Goal: Information Seeking & Learning: Check status

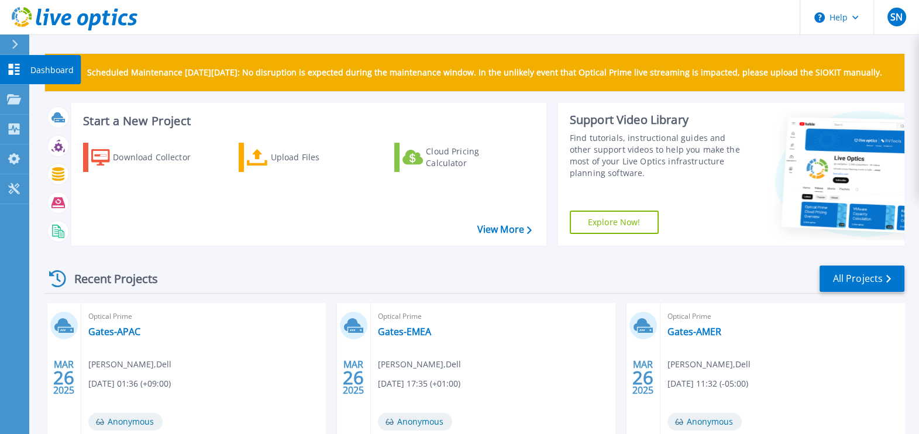
click at [19, 64] on icon at bounding box center [14, 69] width 11 height 11
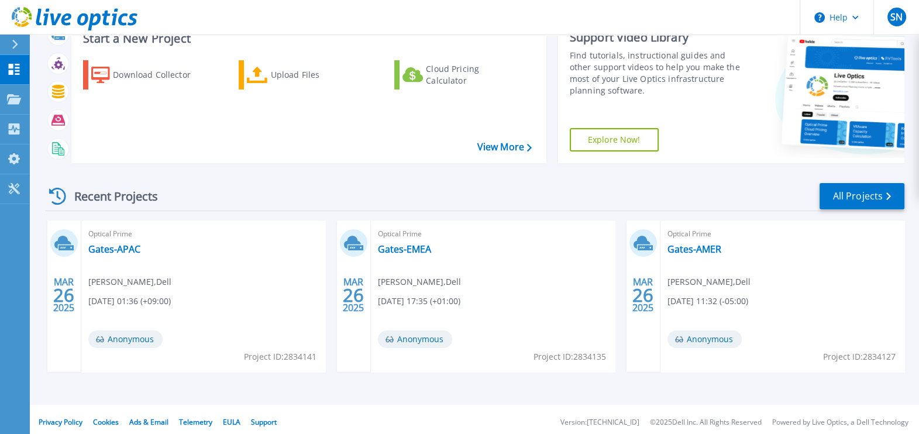
scroll to position [88, 0]
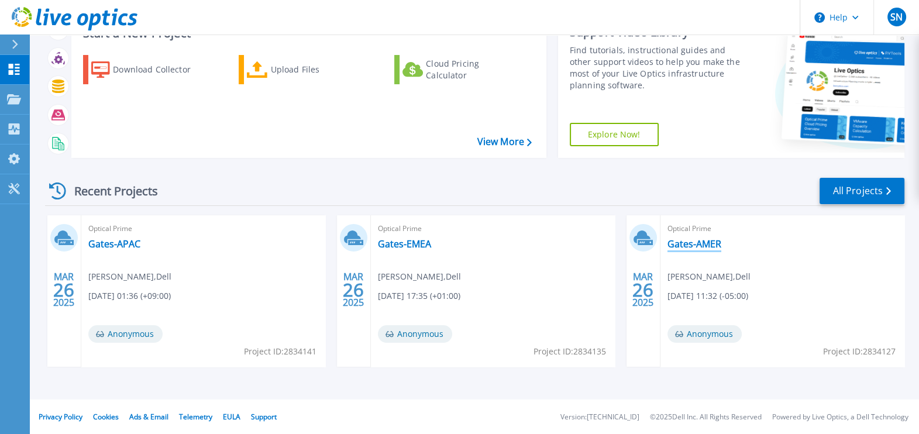
click at [690, 242] on link "Gates-AMER" at bounding box center [694, 244] width 54 height 12
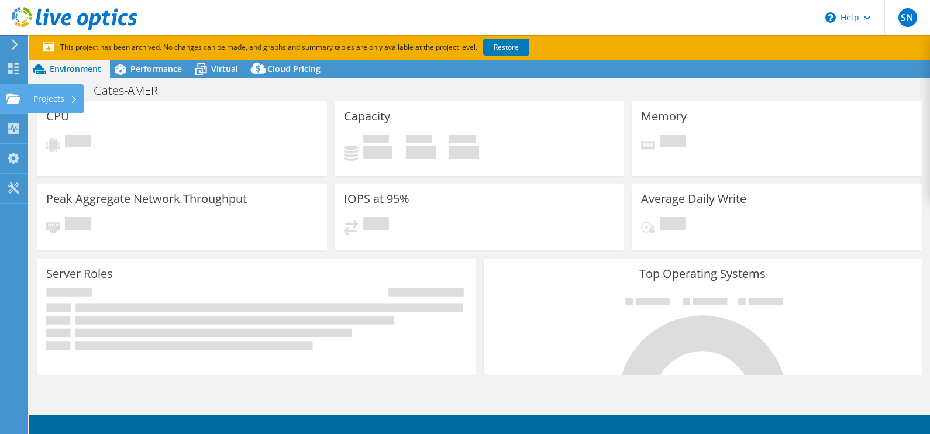
click at [11, 103] on icon at bounding box center [13, 98] width 14 height 11
select select "USD"
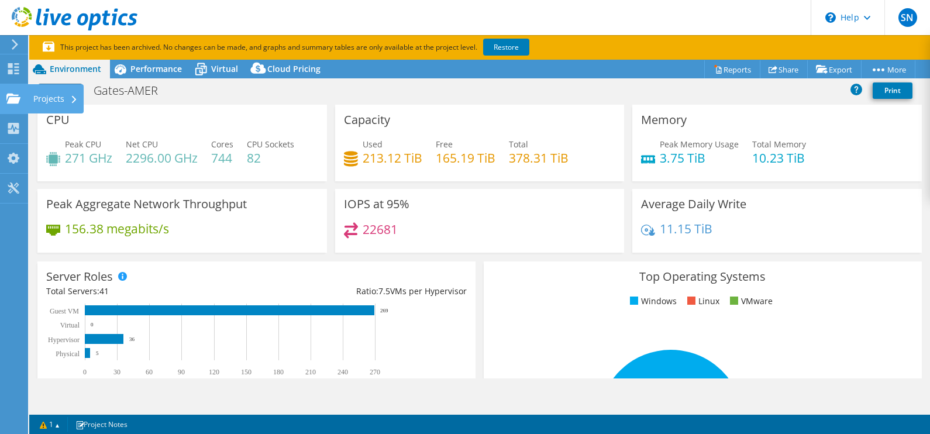
click at [13, 105] on div at bounding box center [13, 100] width 14 height 13
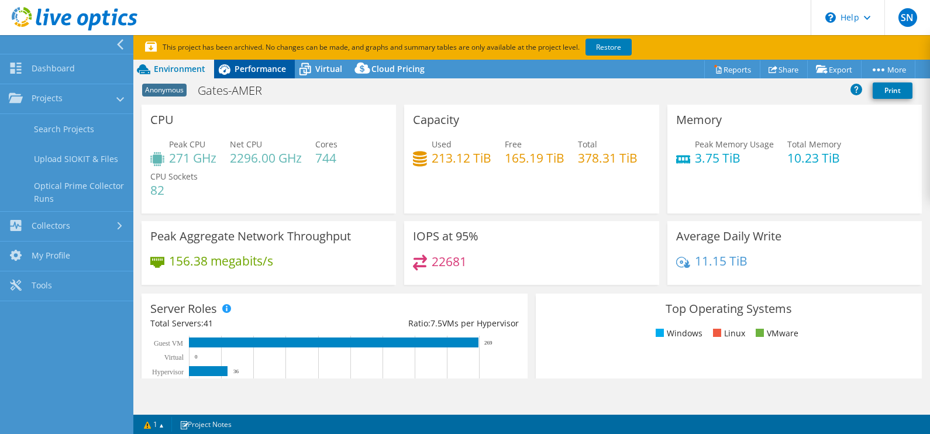
click at [247, 70] on span "Performance" at bounding box center [260, 68] width 51 height 11
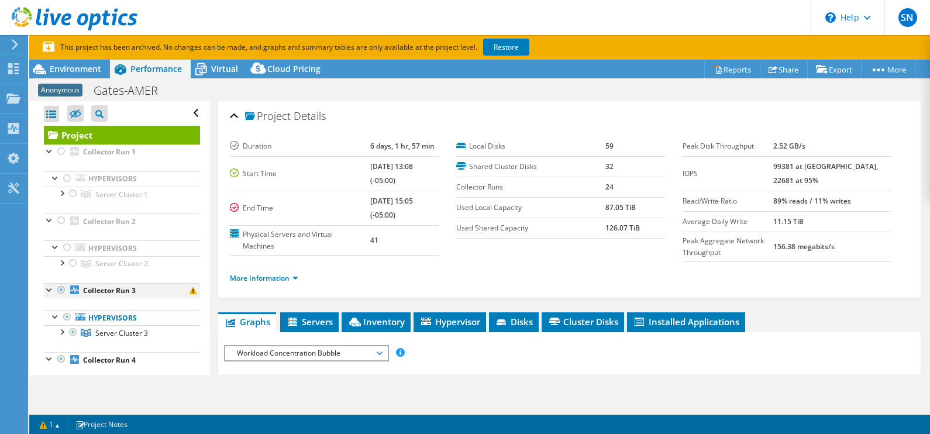
click at [50, 286] on div at bounding box center [50, 289] width 12 height 12
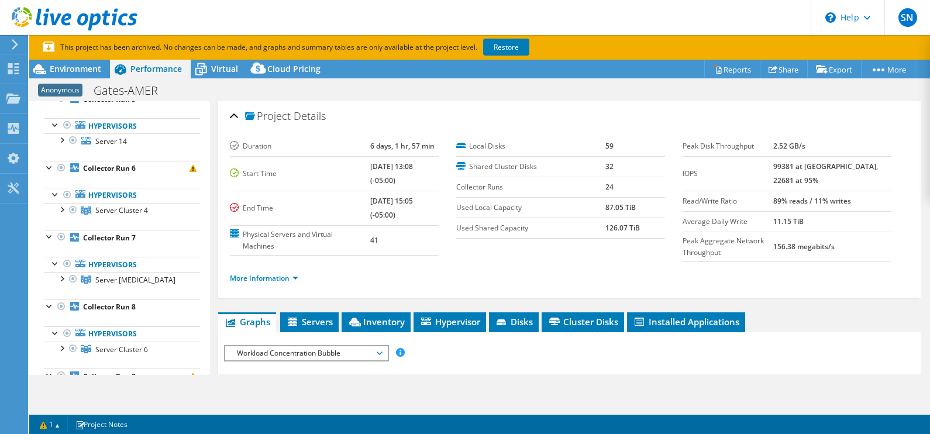
scroll to position [511, 0]
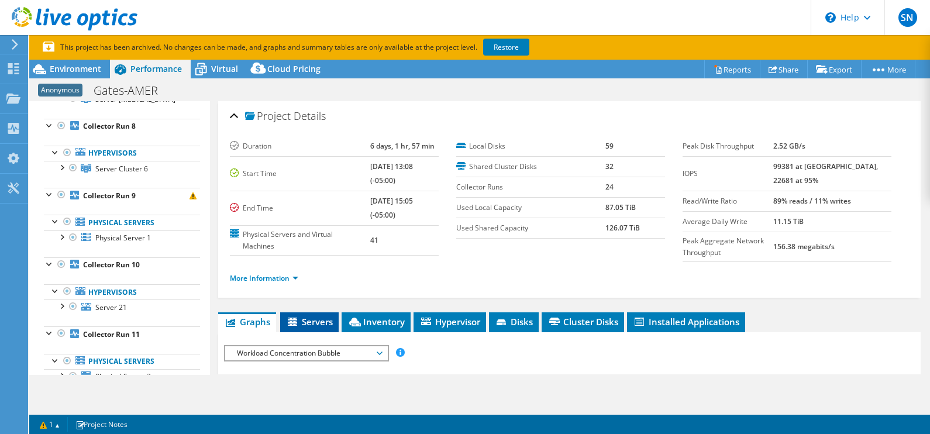
click at [330, 313] on li "Servers" at bounding box center [309, 322] width 58 height 20
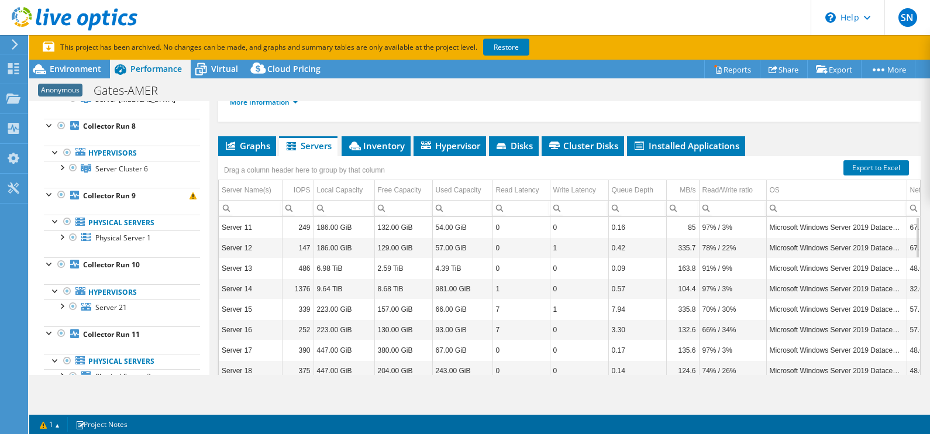
scroll to position [0, 0]
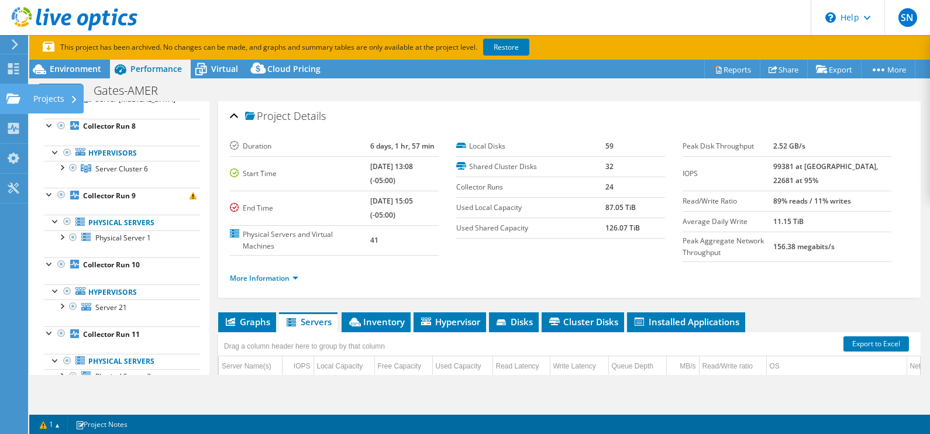
click at [16, 99] on use at bounding box center [13, 98] width 14 height 10
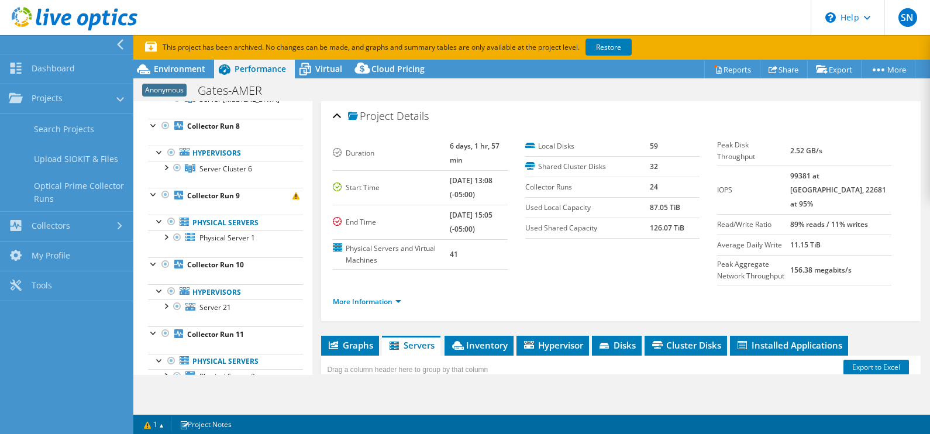
click at [50, 51] on div at bounding box center [63, 44] width 133 height 19
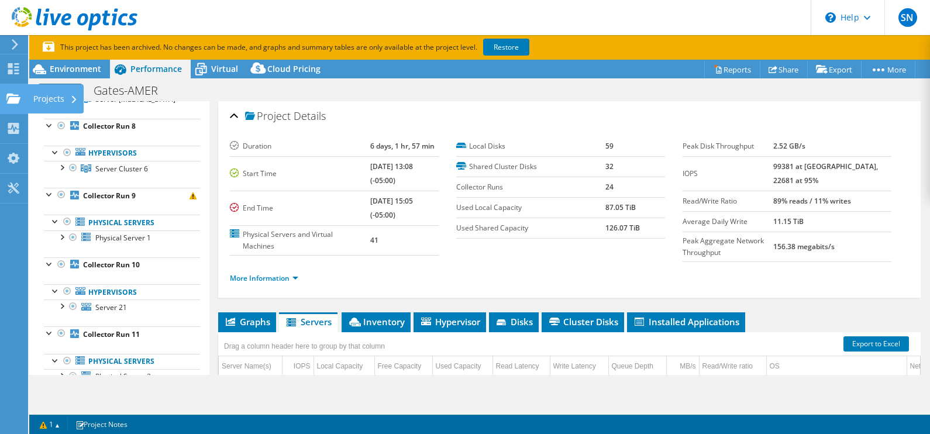
click at [19, 94] on icon at bounding box center [13, 98] width 14 height 11
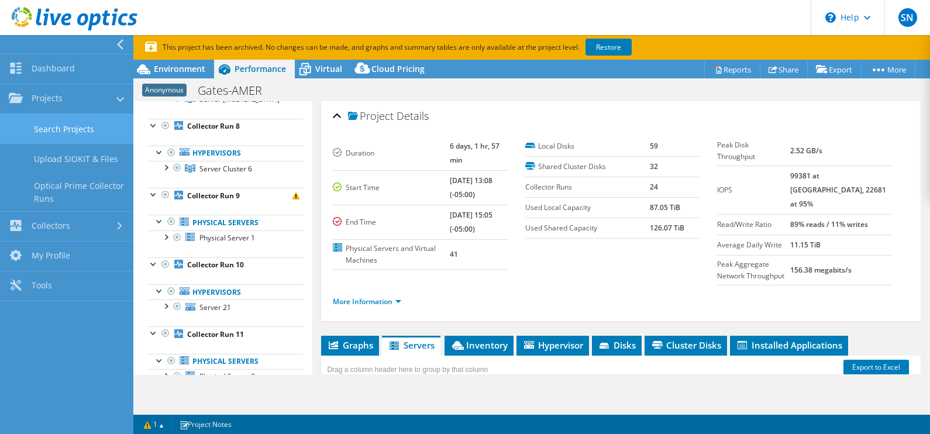
click at [74, 132] on link "Search Projects" at bounding box center [66, 129] width 133 height 30
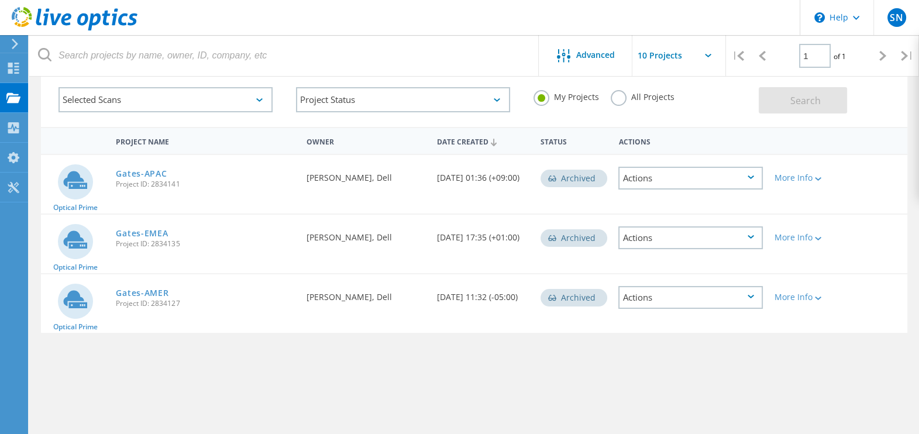
scroll to position [31, 0]
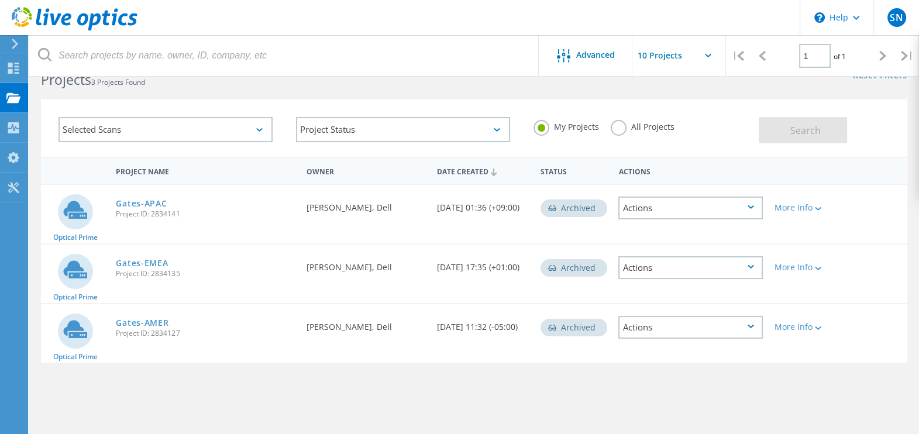
drag, startPoint x: 305, startPoint y: 202, endPoint x: 416, endPoint y: 208, distance: 111.3
click at [416, 208] on div "Requested By Natalia Forero Duarte, Dell" at bounding box center [366, 204] width 130 height 39
drag, startPoint x: 332, startPoint y: 270, endPoint x: 379, endPoint y: 294, distance: 52.6
click at [417, 273] on div "Requested By Natalia Forero Duarte, Dell" at bounding box center [366, 264] width 130 height 39
drag, startPoint x: 379, startPoint y: 294, endPoint x: 407, endPoint y: 326, distance: 42.8
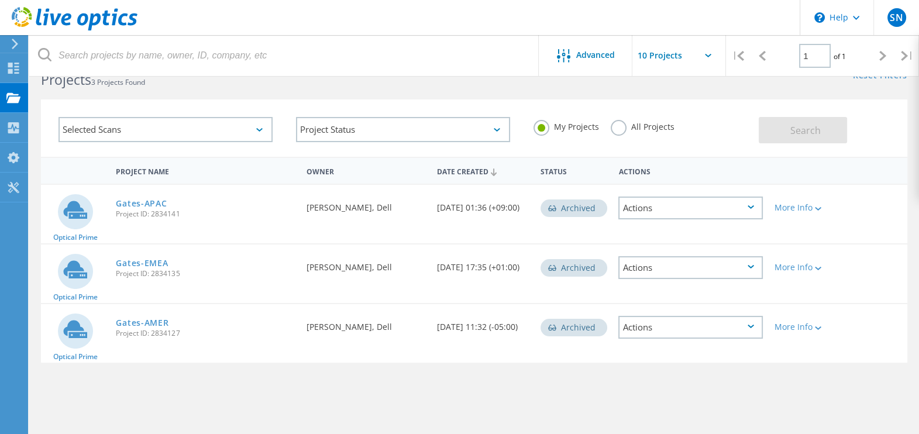
click at [407, 326] on div "Optical Prime Gates-AMER Project ID: 2834127 Requested By Natalia Forero Duarte…" at bounding box center [474, 333] width 866 height 58
drag, startPoint x: 561, startPoint y: 269, endPoint x: 605, endPoint y: 271, distance: 43.9
click at [605, 271] on div "Archived" at bounding box center [573, 268] width 67 height 18
drag, startPoint x: 602, startPoint y: 281, endPoint x: 611, endPoint y: 326, distance: 46.4
click at [611, 326] on div "Archived" at bounding box center [574, 326] width 78 height 44
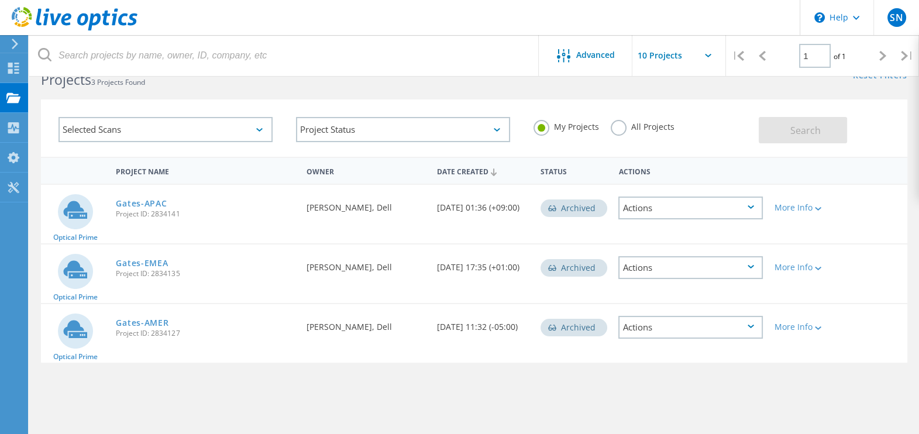
click at [717, 325] on div "Actions" at bounding box center [690, 327] width 144 height 23
click at [817, 378] on div "Project Name Owner Date Created Status Actions Optical Prime Gates-APAC Project…" at bounding box center [474, 309] width 866 height 304
click at [689, 328] on div "Actions" at bounding box center [690, 327] width 144 height 23
click at [829, 366] on div "Project Name Owner Date Created Status Actions Optical Prime Gates-APAC Project…" at bounding box center [474, 309] width 866 height 304
click at [815, 324] on div at bounding box center [816, 327] width 9 height 7
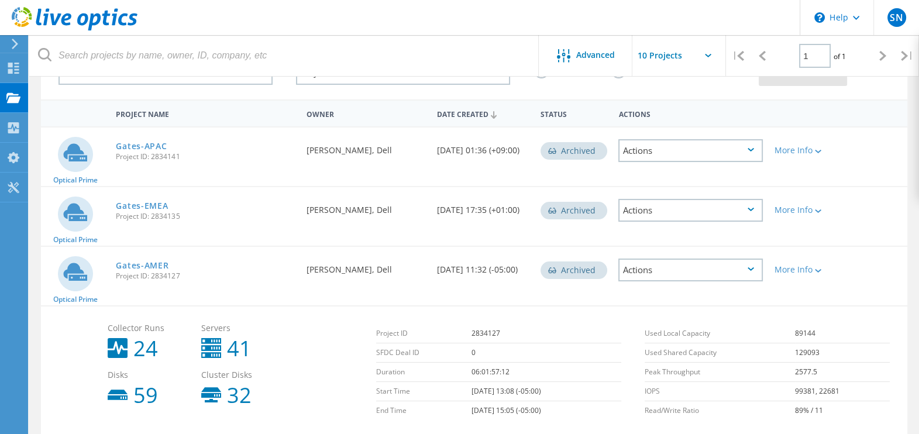
scroll to position [137, 0]
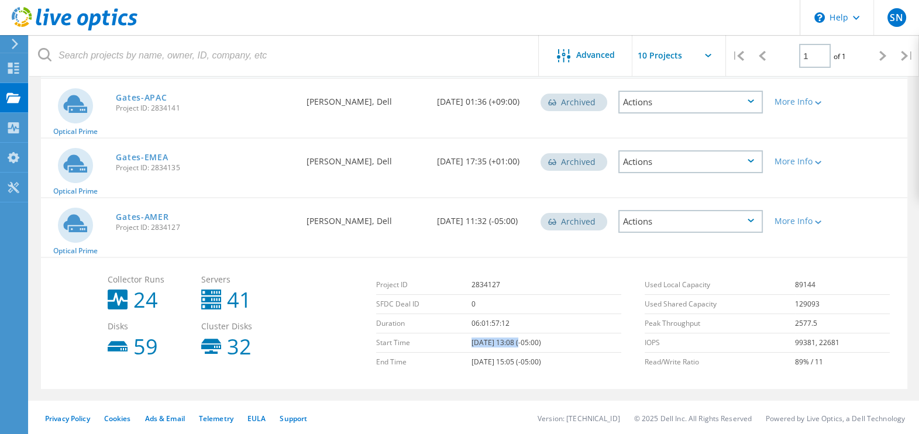
drag, startPoint x: 454, startPoint y: 339, endPoint x: 507, endPoint y: 343, distance: 52.8
click at [507, 343] on tr "Start Time 03/04/2025, 13:08 (-05:00)" at bounding box center [498, 342] width 245 height 19
click at [812, 221] on div "More Info" at bounding box center [802, 221] width 57 height 8
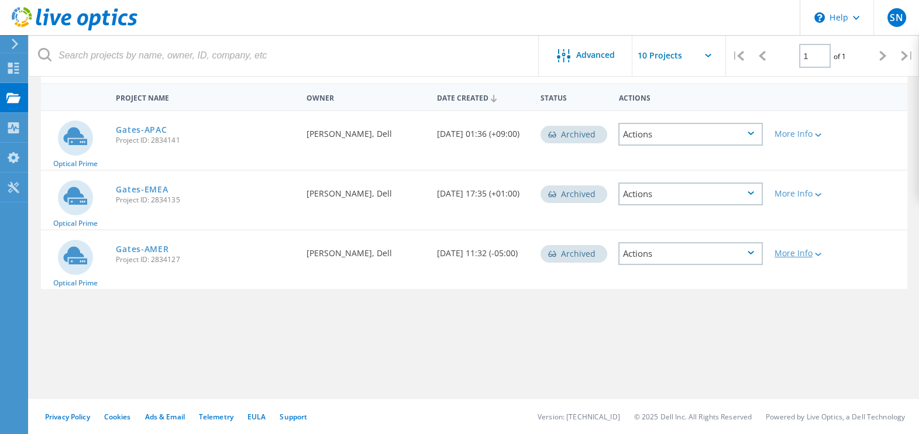
scroll to position [104, 0]
click at [812, 201] on div "More Info" at bounding box center [803, 190] width 69 height 39
click at [813, 194] on div "More Info" at bounding box center [802, 194] width 57 height 8
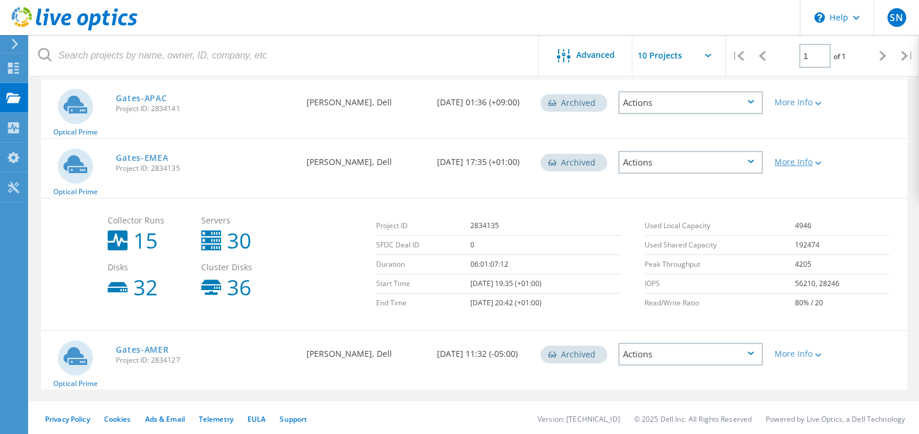
scroll to position [137, 0]
click at [815, 161] on div at bounding box center [816, 162] width 9 height 7
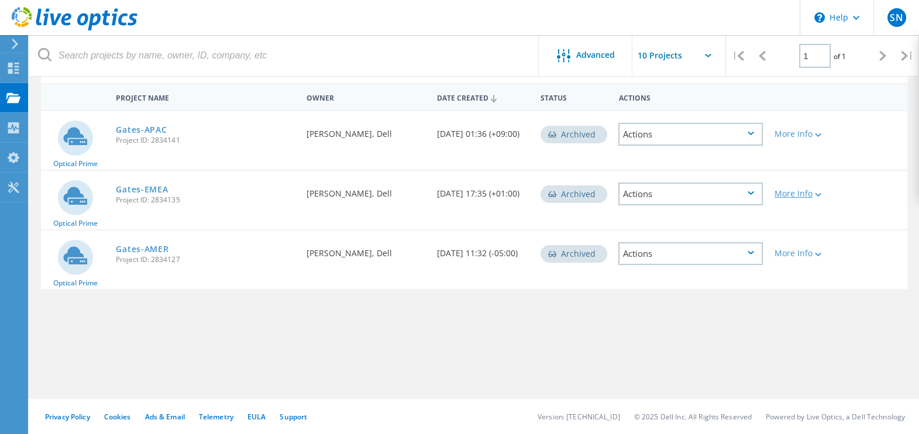
scroll to position [104, 0]
click at [804, 135] on div "More Info" at bounding box center [802, 134] width 57 height 8
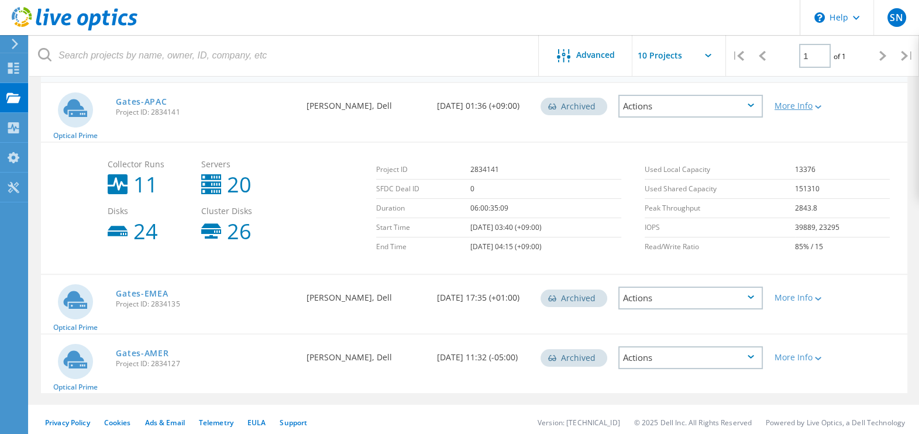
scroll to position [137, 0]
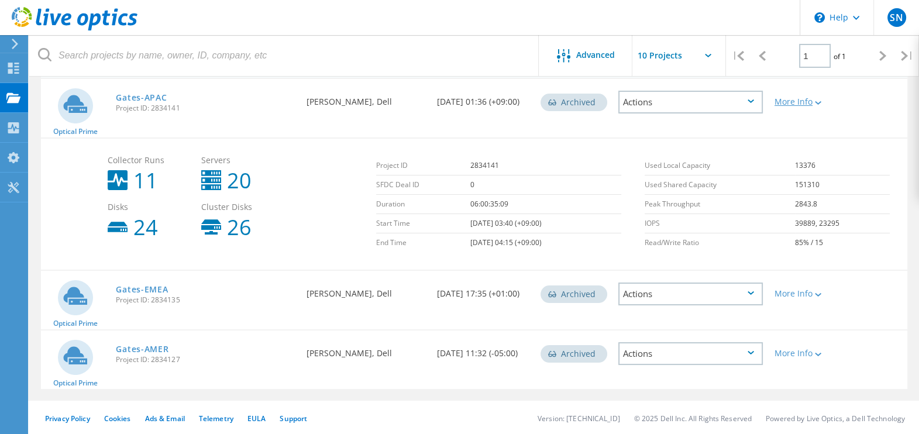
click at [803, 98] on div "More Info" at bounding box center [802, 102] width 57 height 8
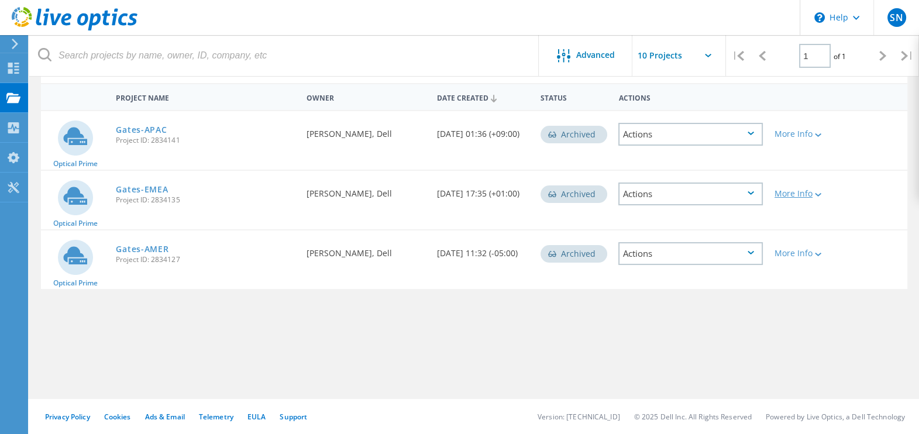
scroll to position [104, 0]
click at [656, 123] on div "Actions" at bounding box center [690, 134] width 144 height 23
click at [664, 95] on div "View Project" at bounding box center [690, 98] width 142 height 18
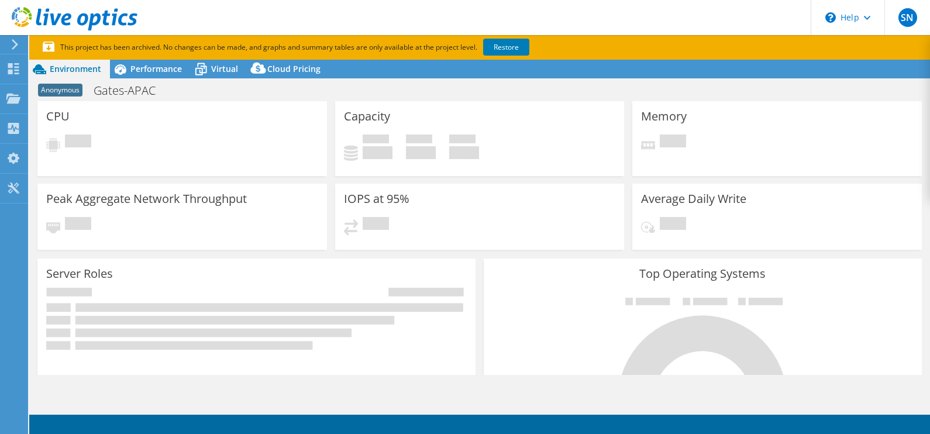
select select "USD"
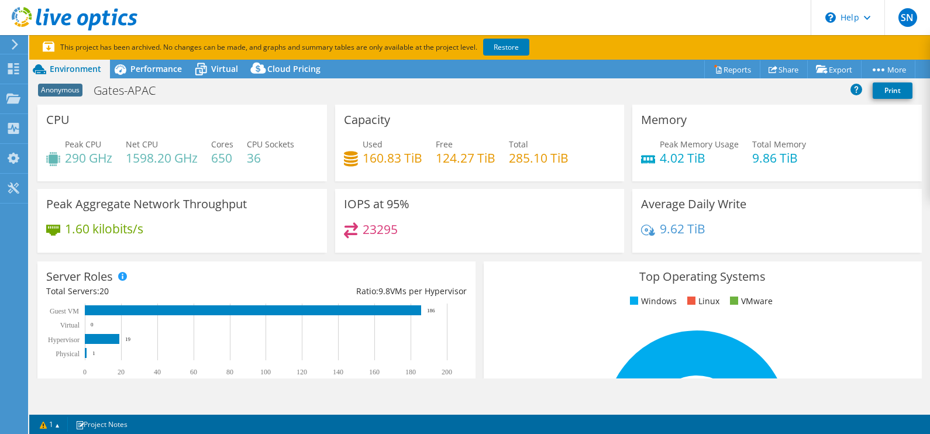
drag, startPoint x: 142, startPoint y: 63, endPoint x: 142, endPoint y: 104, distance: 40.4
click at [142, 64] on span "Performance" at bounding box center [155, 68] width 51 height 11
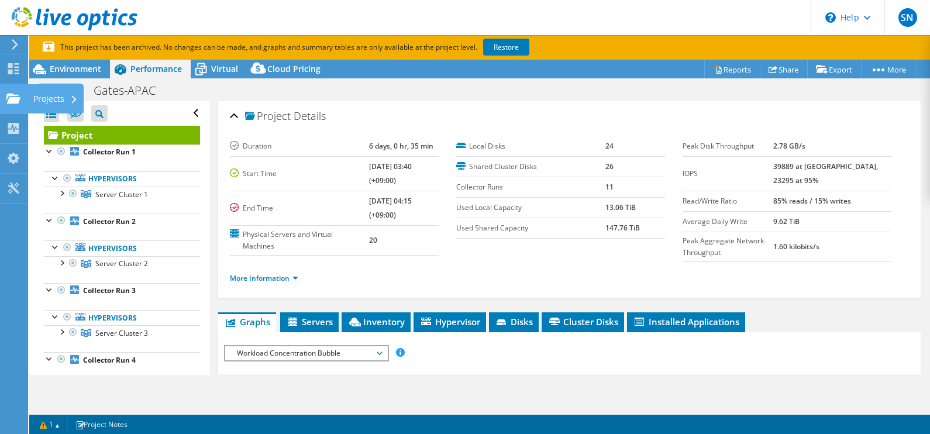
click at [9, 93] on use at bounding box center [13, 98] width 14 height 10
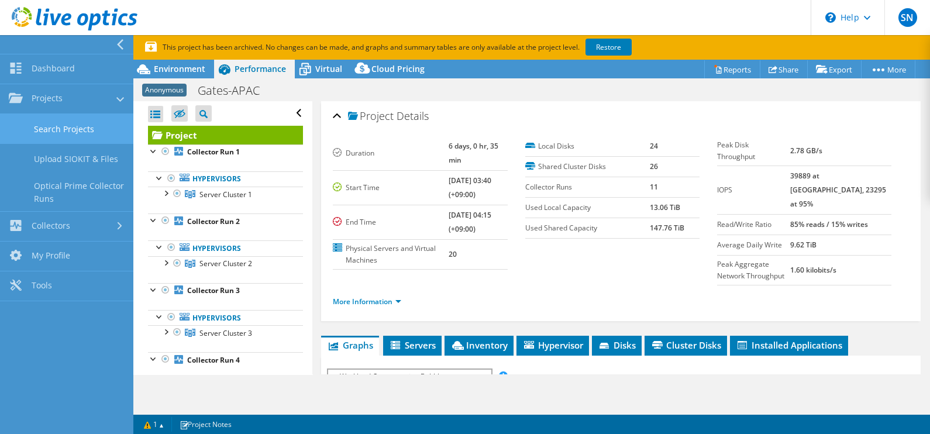
click at [49, 129] on link "Search Projects" at bounding box center [66, 129] width 133 height 30
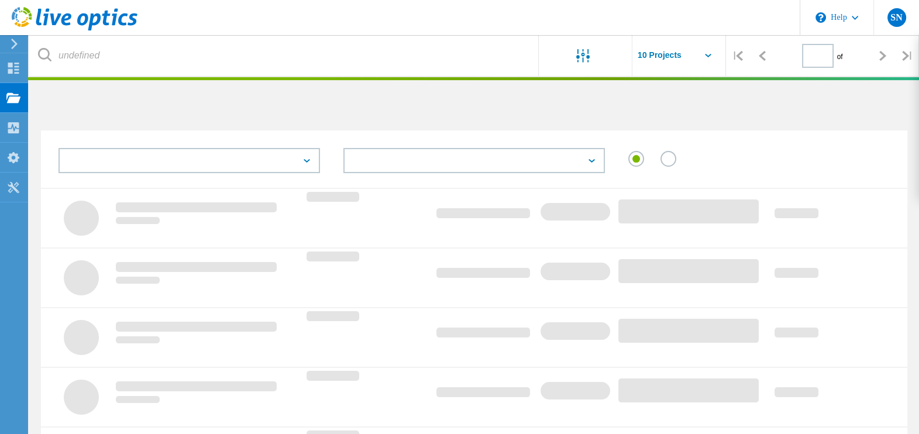
type input "1"
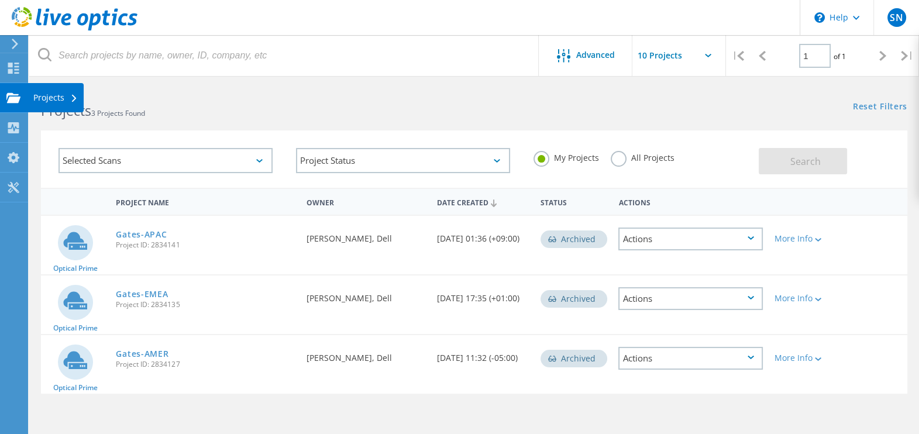
click at [13, 105] on div at bounding box center [13, 99] width 14 height 13
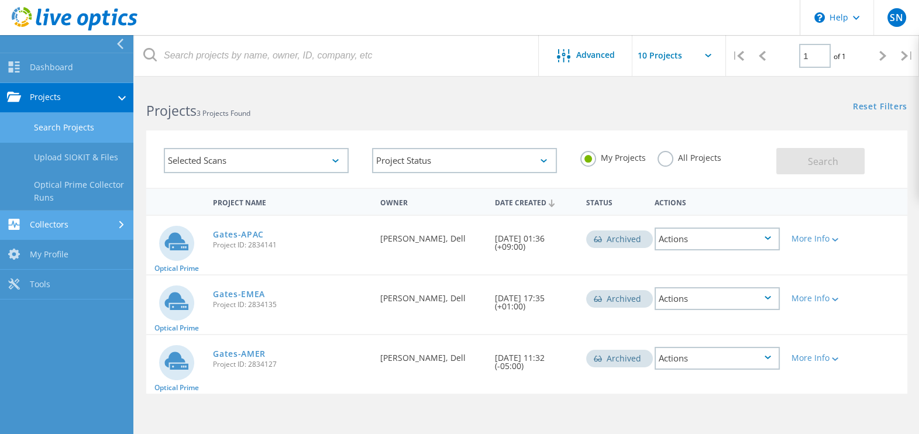
click at [88, 220] on link "Collectors" at bounding box center [66, 226] width 133 height 30
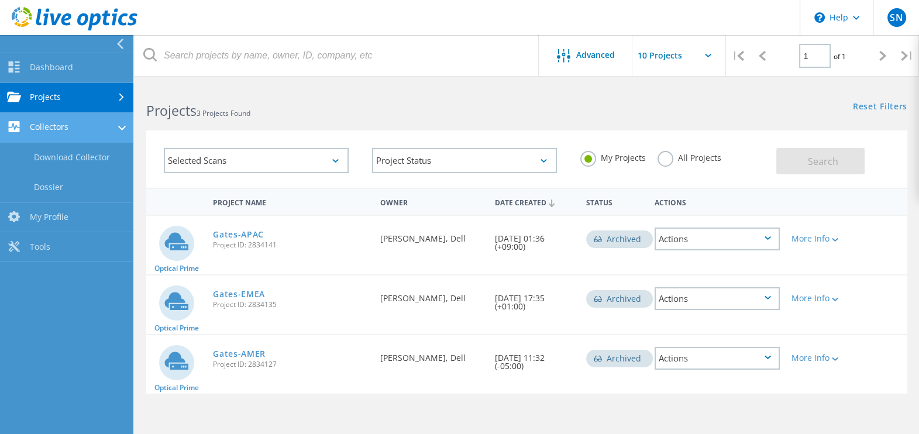
click at [92, 131] on link "Collectors" at bounding box center [66, 128] width 133 height 30
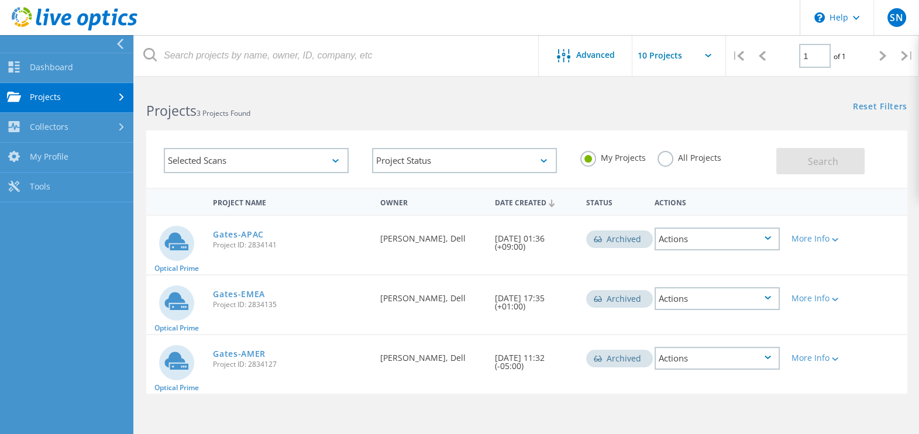
click at [101, 100] on link "Projects" at bounding box center [66, 98] width 133 height 30
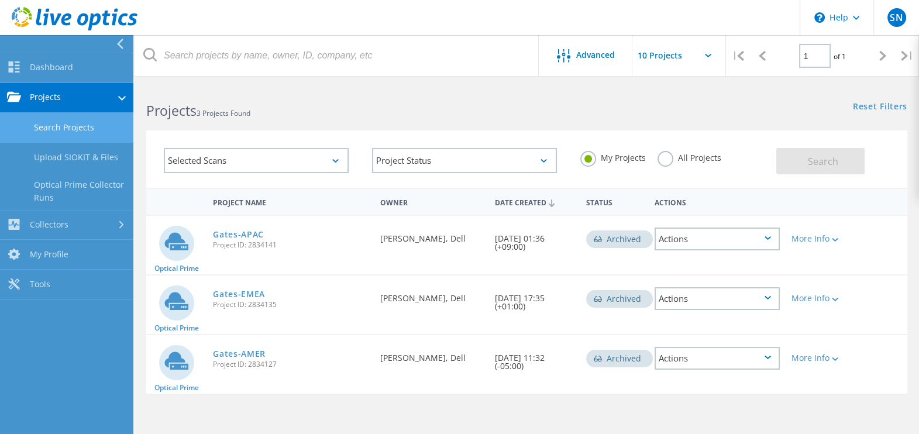
click at [84, 130] on link "Search Projects" at bounding box center [66, 128] width 133 height 30
click at [241, 350] on link "Gates-AMER" at bounding box center [239, 354] width 53 height 8
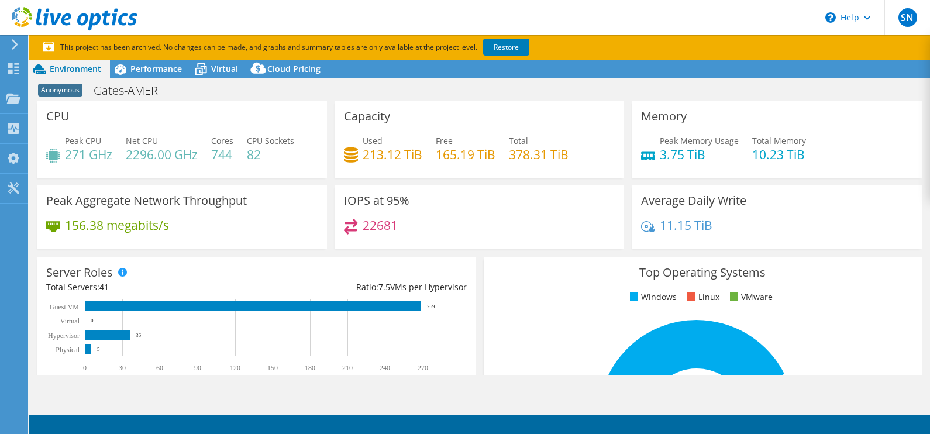
select select "USD"
